Goal: Check status

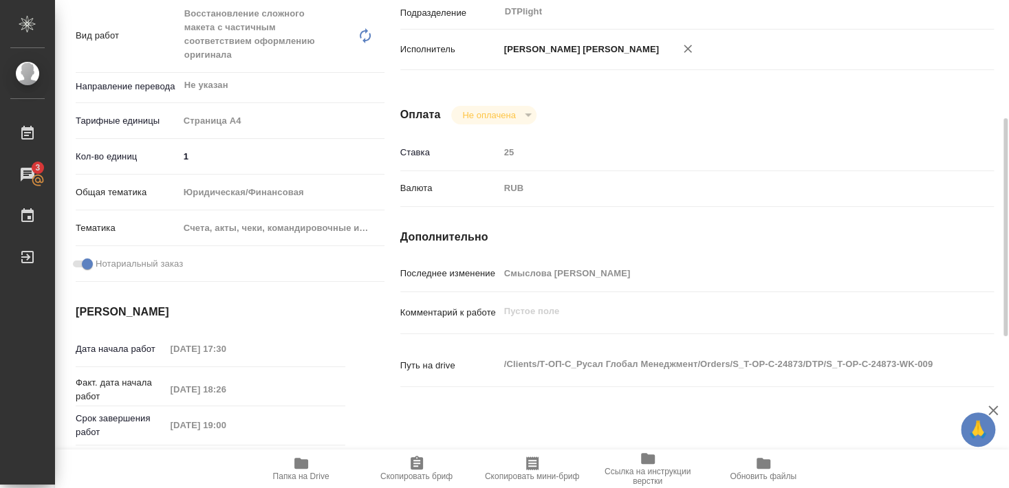
scroll to position [117, 0]
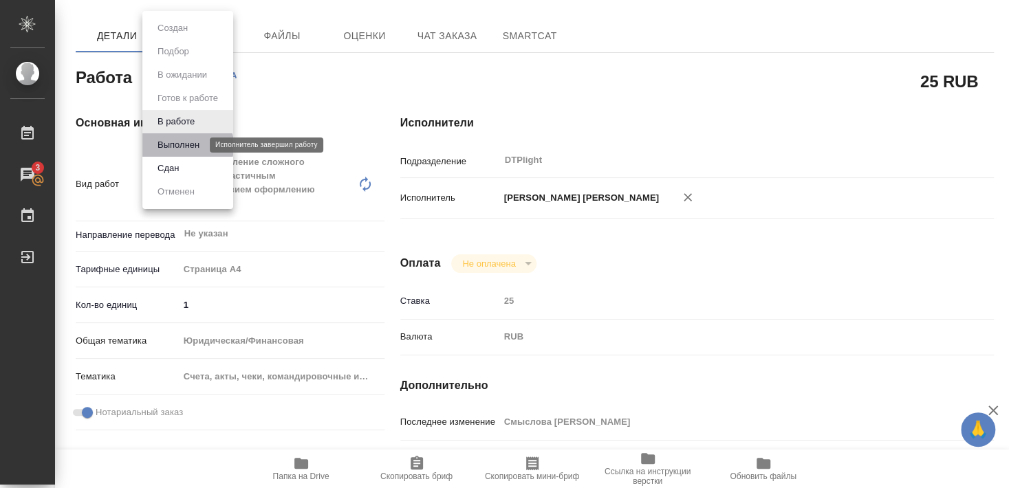
click at [177, 146] on button "Выполнен" at bounding box center [178, 145] width 50 height 15
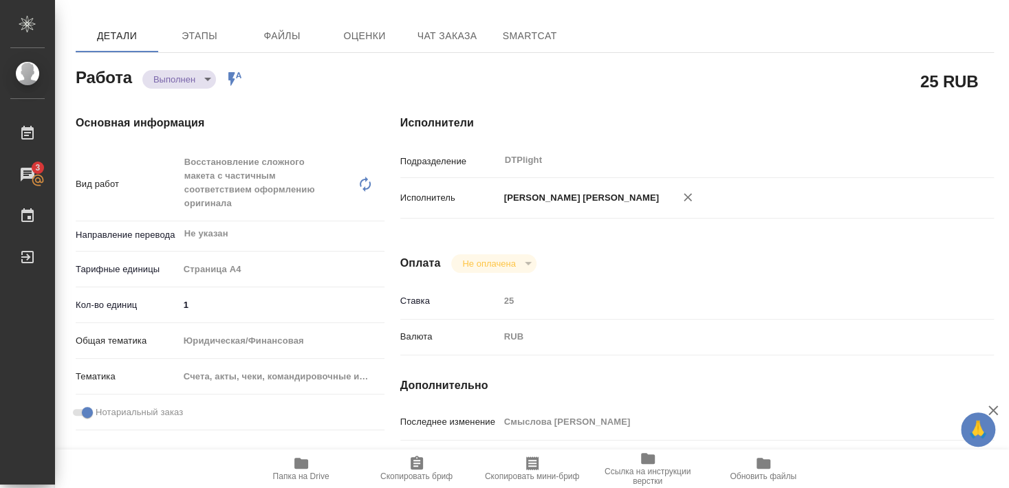
type textarea "x"
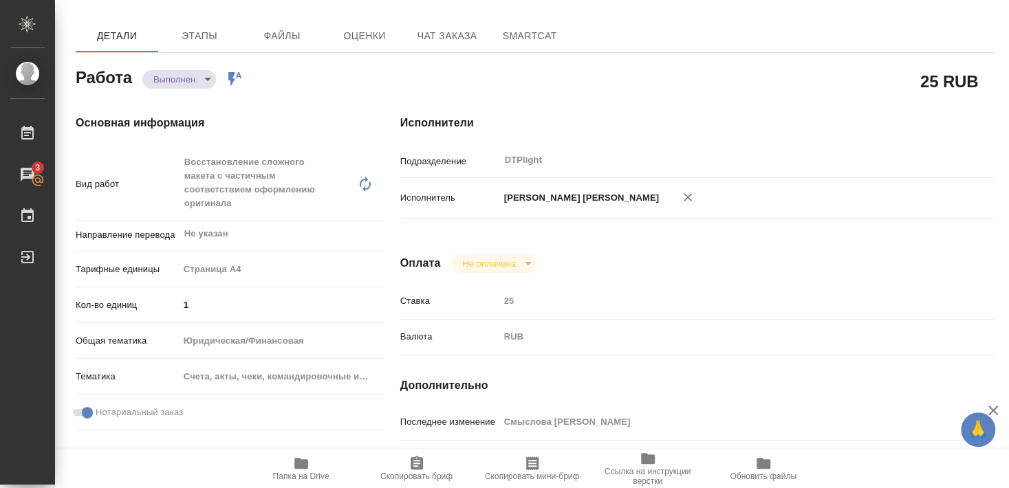
type textarea "x"
